Goal: Navigation & Orientation: Find specific page/section

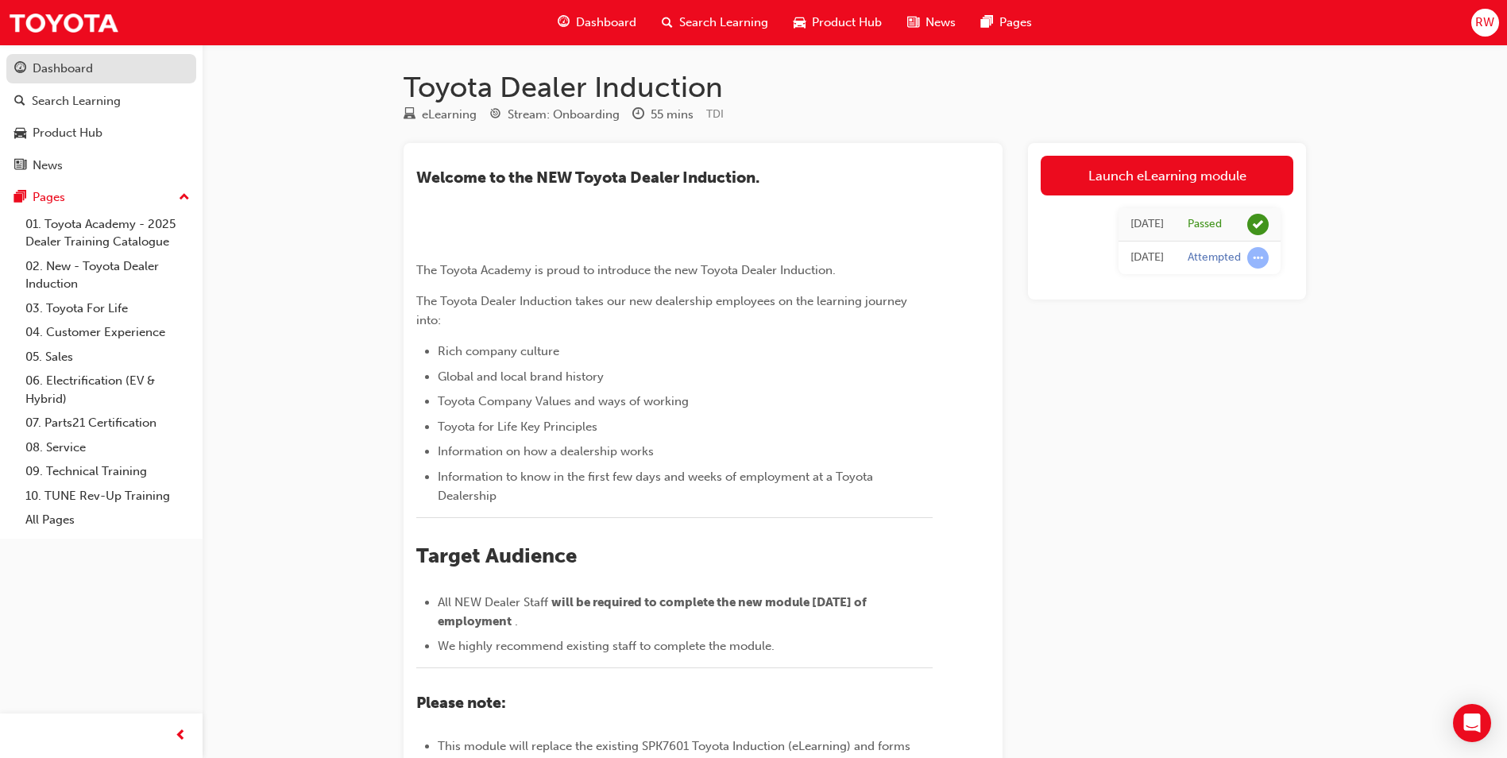
click at [83, 70] on div "Dashboard" at bounding box center [63, 69] width 60 height 18
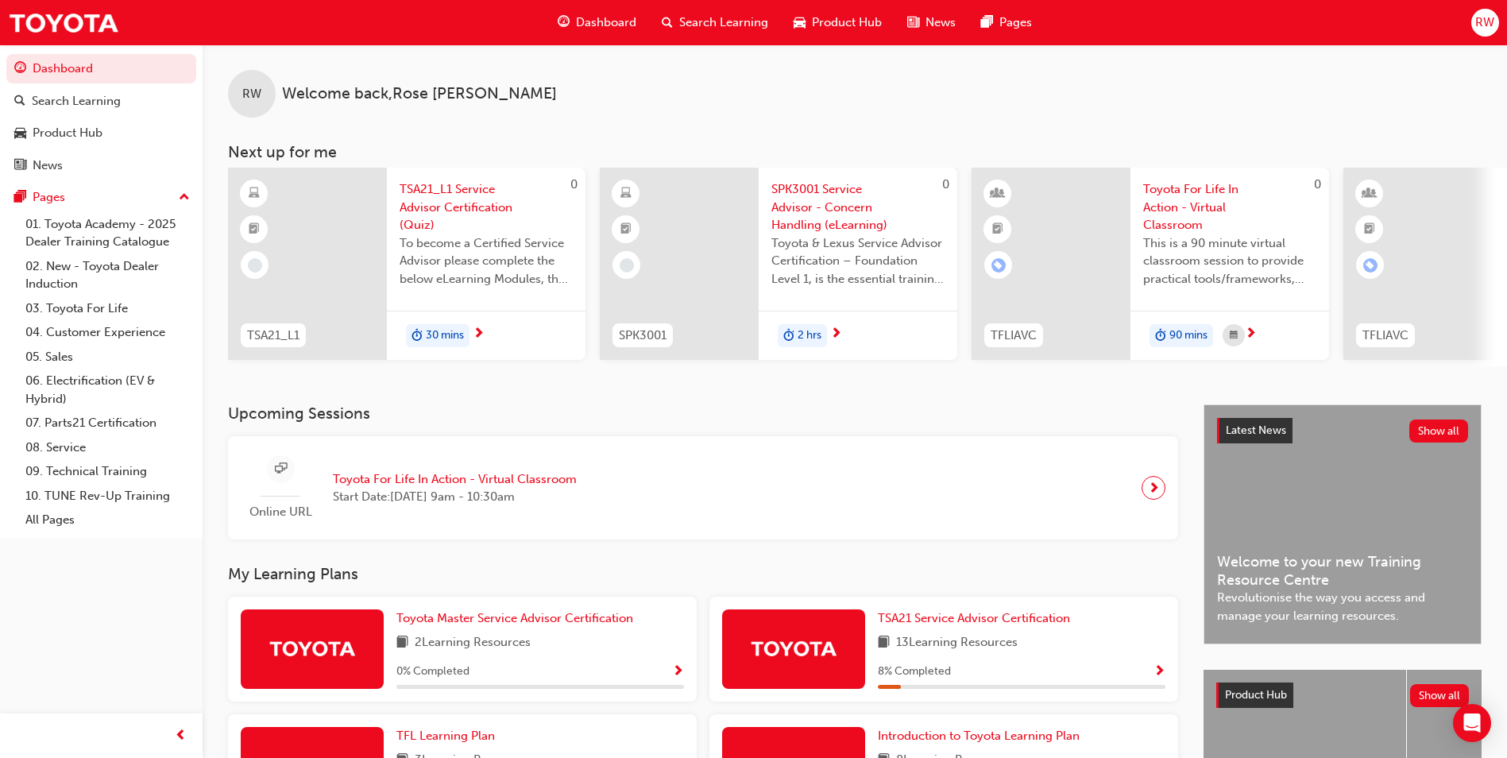
click at [563, 34] on div "Dashboard" at bounding box center [597, 22] width 104 height 33
click at [569, 22] on span "guage-icon" at bounding box center [564, 23] width 12 height 20
click at [857, 17] on span "Product Hub" at bounding box center [847, 23] width 70 height 18
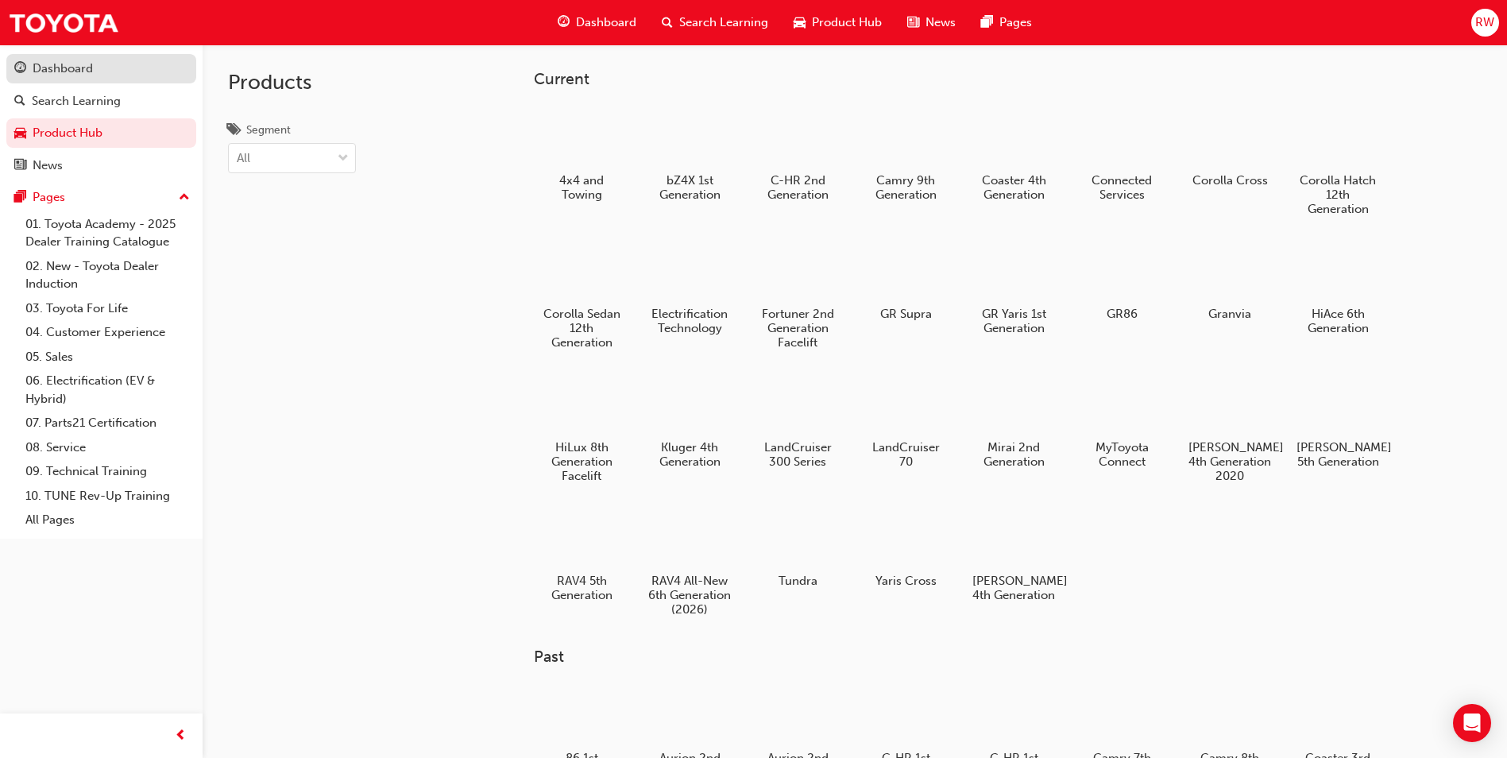
click at [92, 73] on div "Dashboard" at bounding box center [101, 69] width 174 height 20
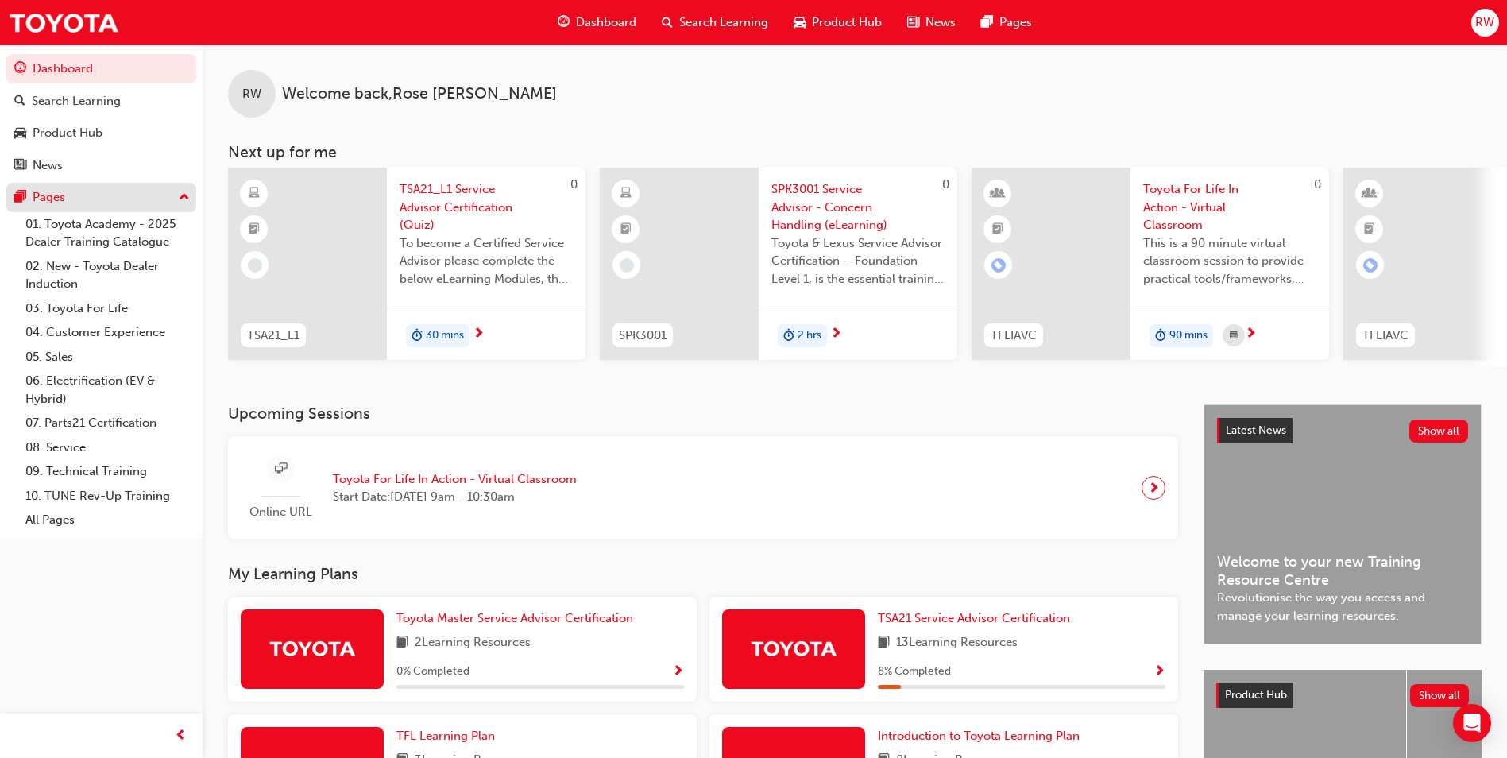
click at [111, 194] on div "Pages" at bounding box center [101, 198] width 174 height 20
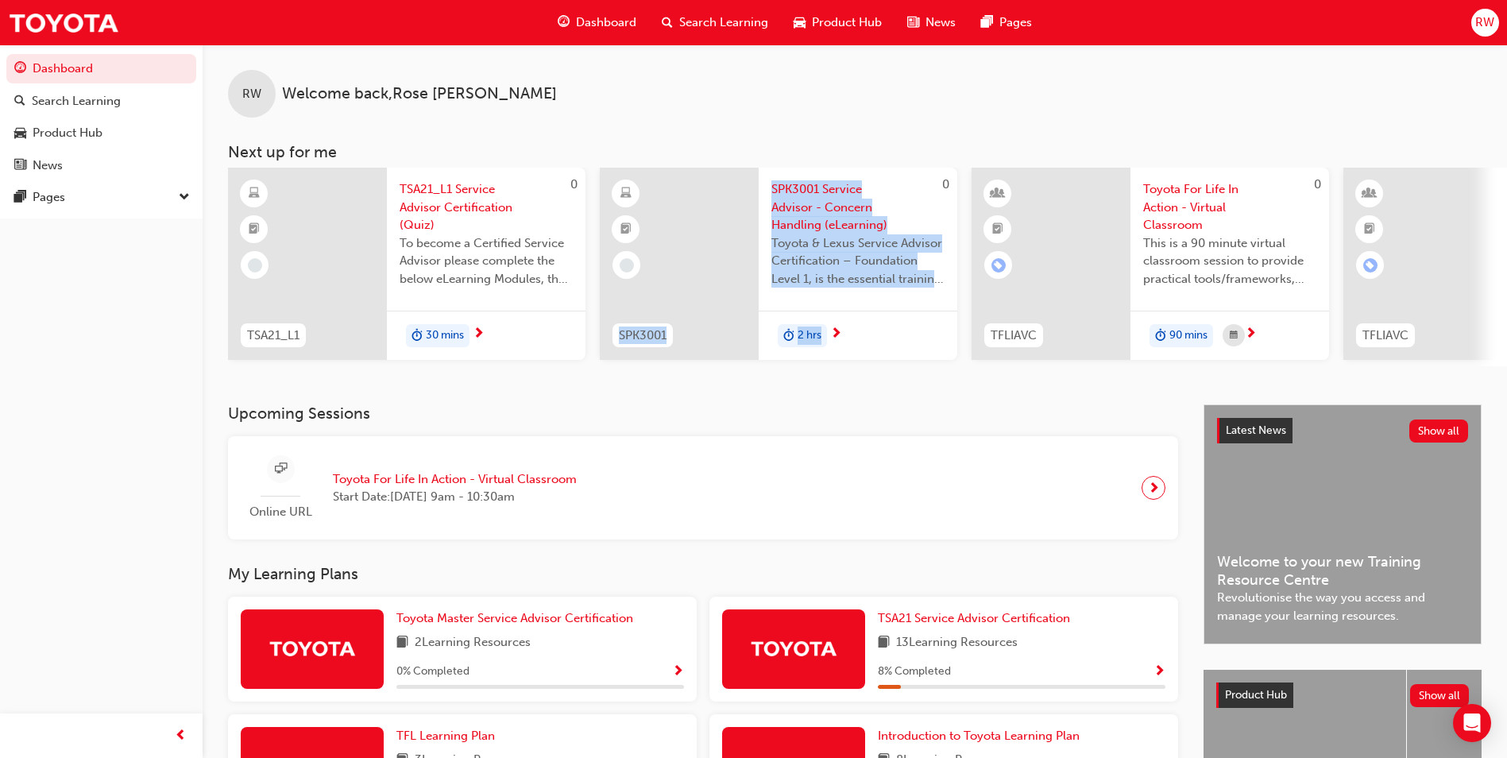
drag, startPoint x: 651, startPoint y: 366, endPoint x: 864, endPoint y: 368, distance: 213.0
click at [864, 366] on div "0 TSA21_L1 TSA21_L1 Service Advisor Certification (Quiz) To become a Certified …" at bounding box center [867, 267] width 1279 height 199
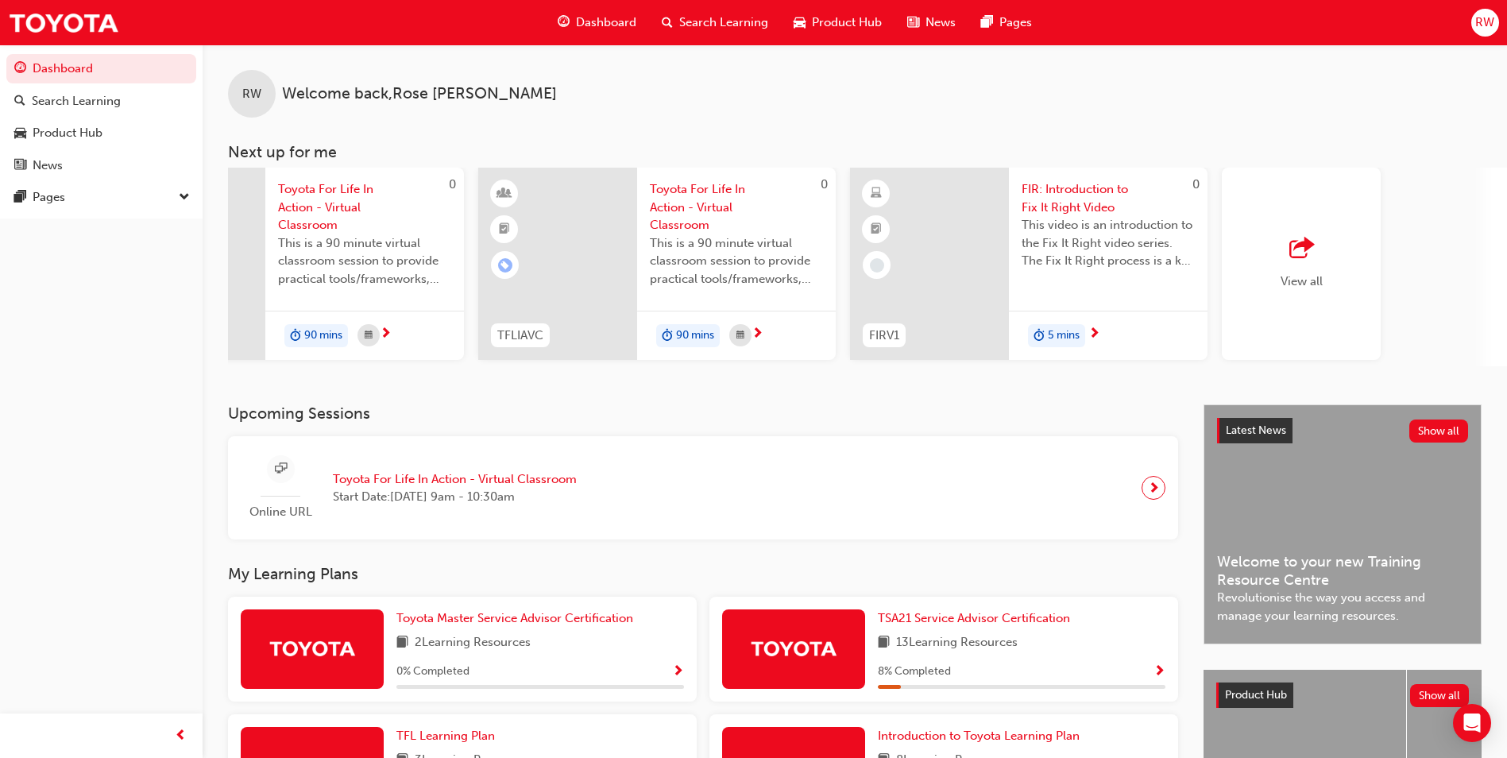
scroll to position [0, 878]
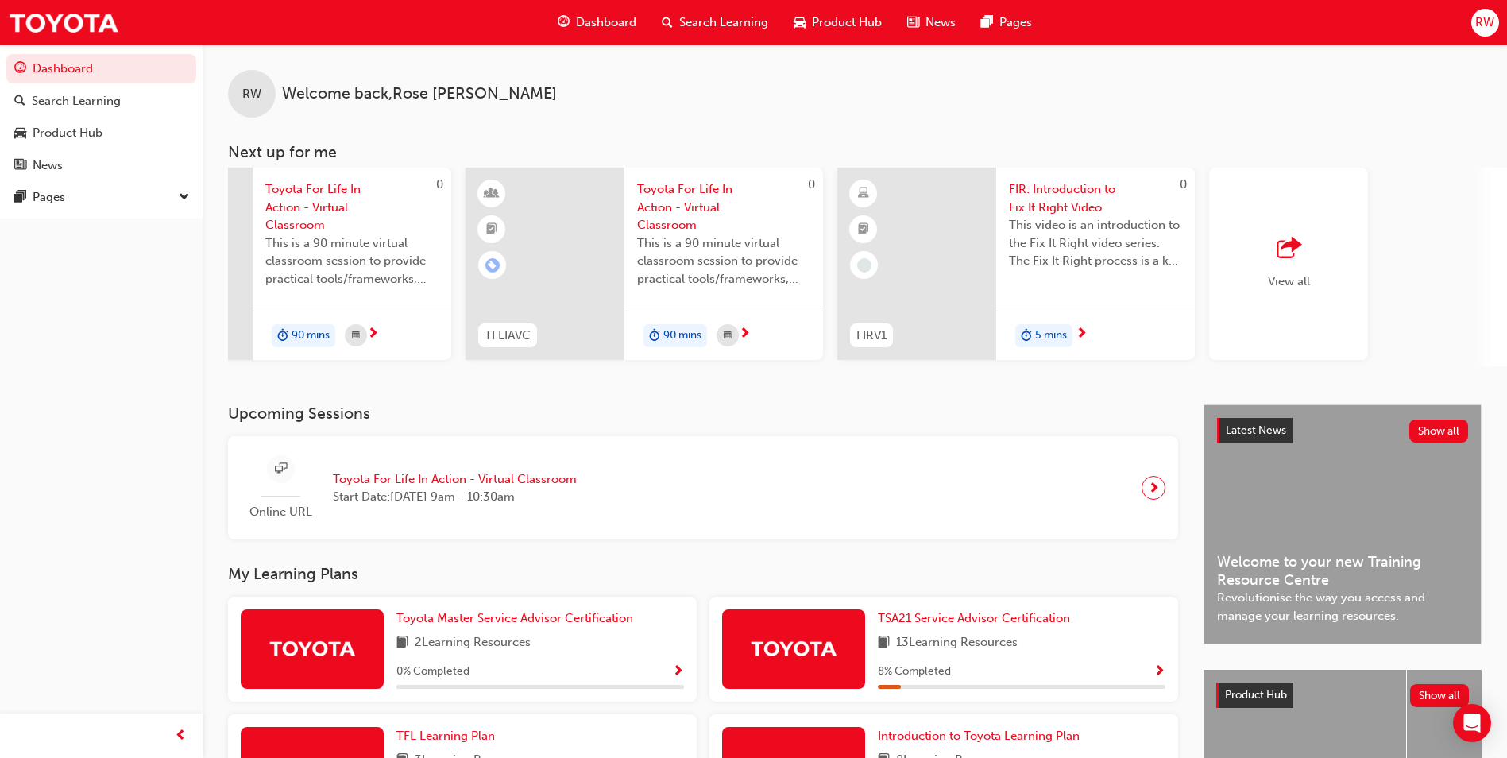
click at [1327, 284] on div "View all" at bounding box center [1288, 264] width 159 height 192
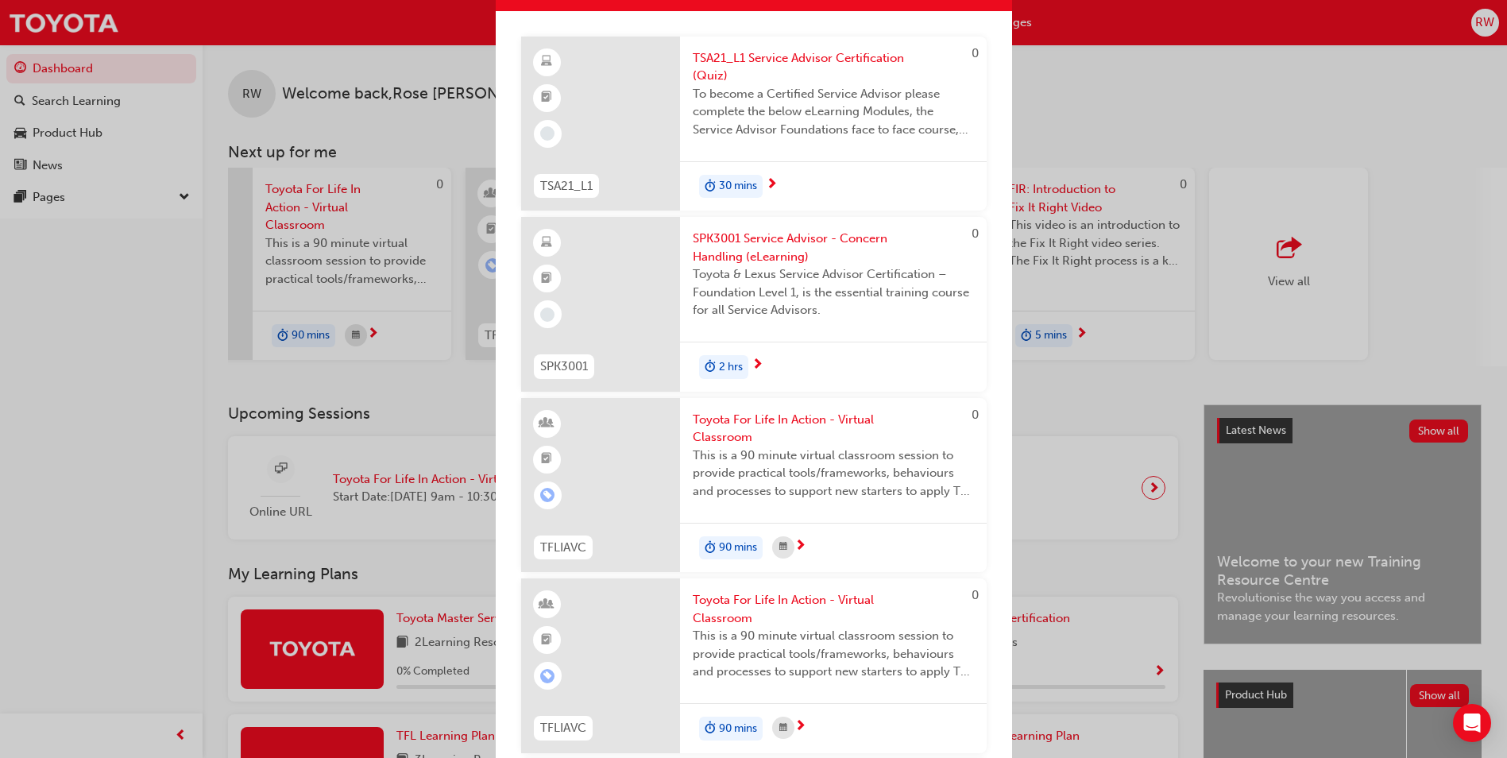
scroll to position [0, 0]
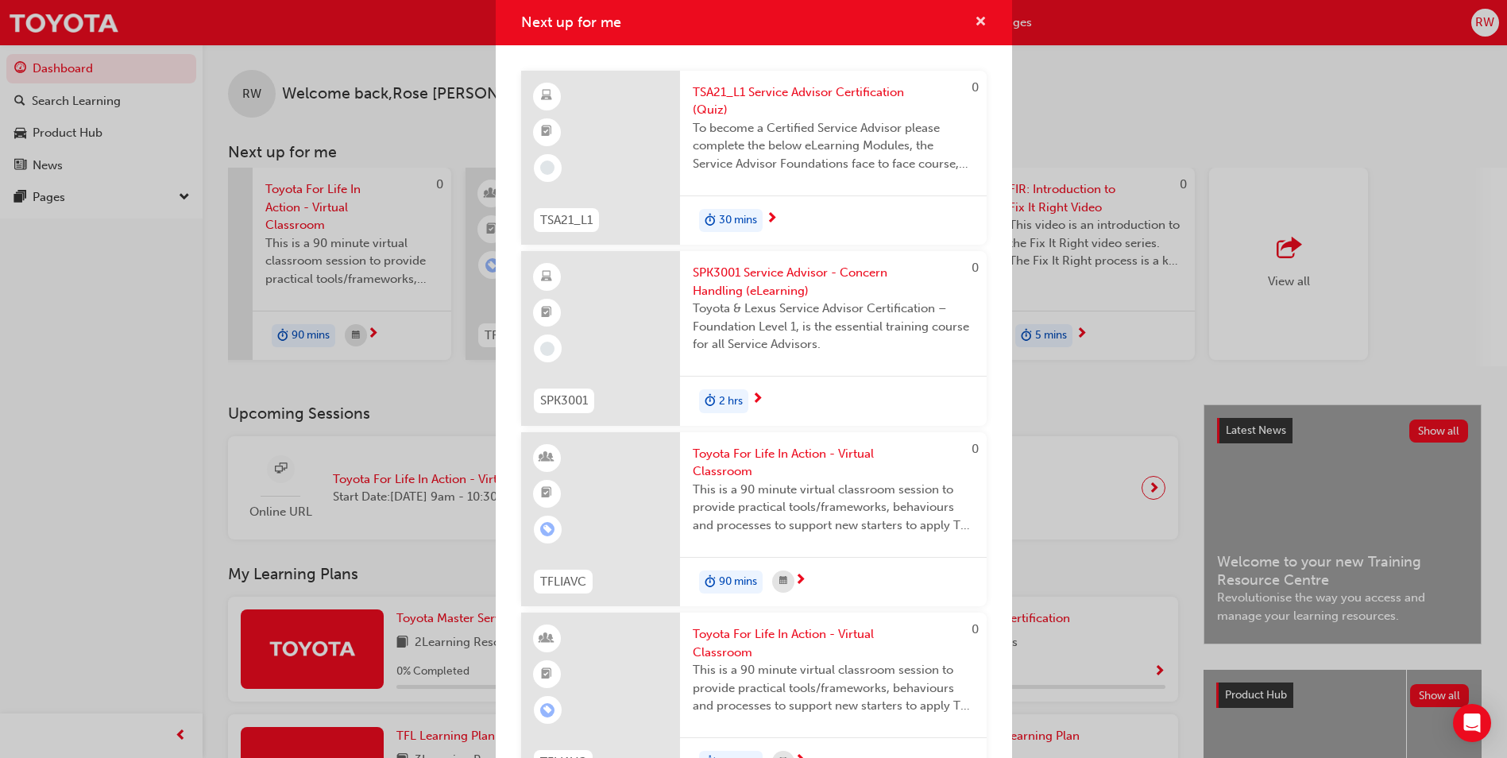
click at [975, 19] on span "cross-icon" at bounding box center [981, 23] width 12 height 14
